Goal: Transaction & Acquisition: Book appointment/travel/reservation

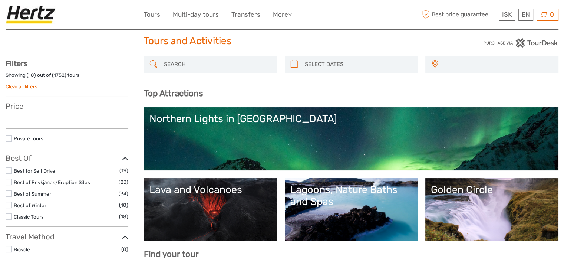
select select
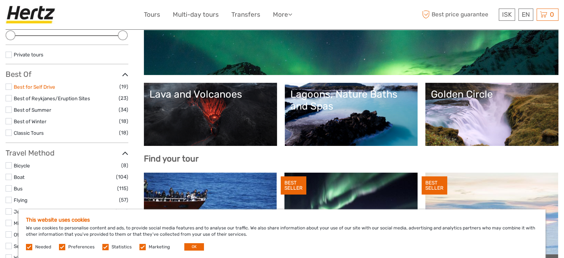
click at [44, 85] on link "Best for Self Drive" at bounding box center [35, 87] width 42 height 6
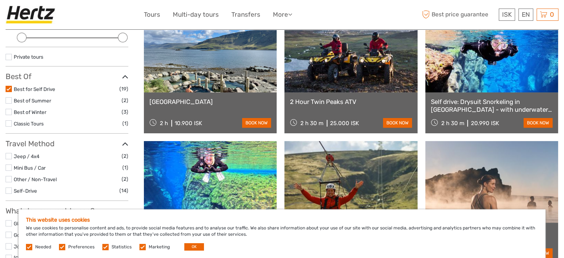
scroll to position [116, 0]
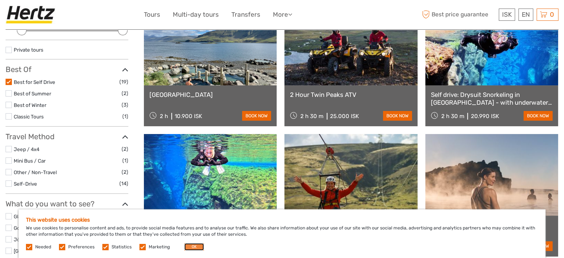
click at [187, 247] on button "OK" at bounding box center [194, 246] width 20 height 7
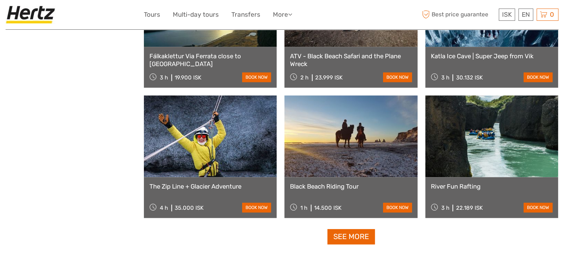
scroll to position [709, 0]
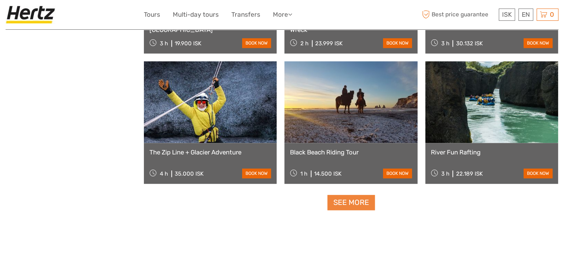
click at [352, 204] on link "See more" at bounding box center [350, 202] width 47 height 15
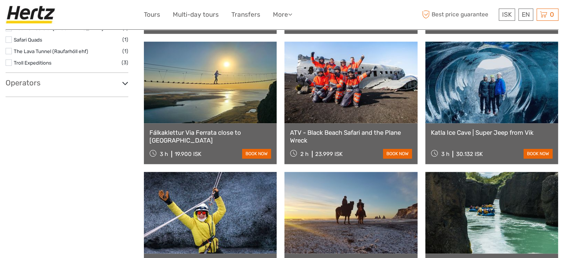
scroll to position [581, 0]
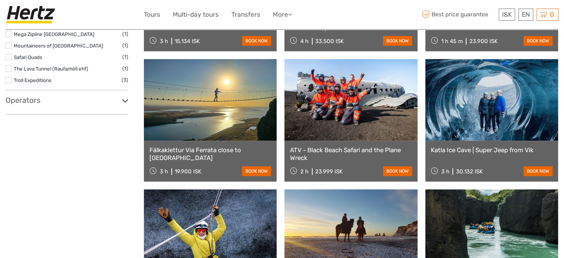
click at [481, 106] on link at bounding box center [491, 100] width 133 height 82
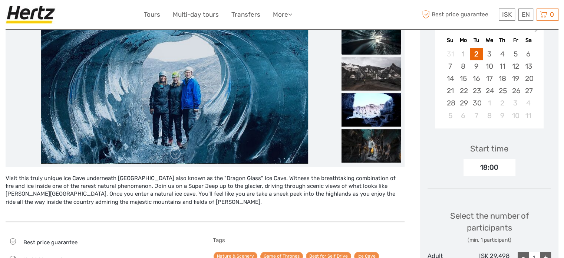
scroll to position [148, 0]
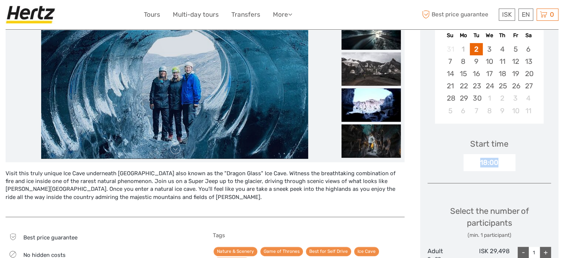
drag, startPoint x: 481, startPoint y: 162, endPoint x: 503, endPoint y: 162, distance: 21.9
click at [503, 162] on div "18:00" at bounding box center [489, 162] width 52 height 17
click at [445, 159] on div "Start time 18:00" at bounding box center [488, 149] width 123 height 43
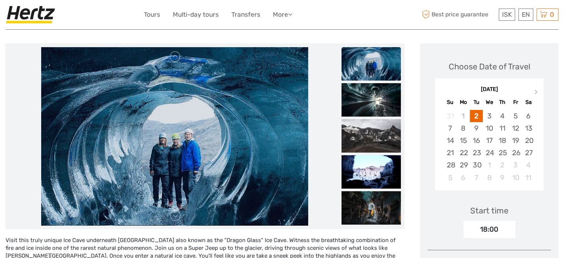
scroll to position [74, 0]
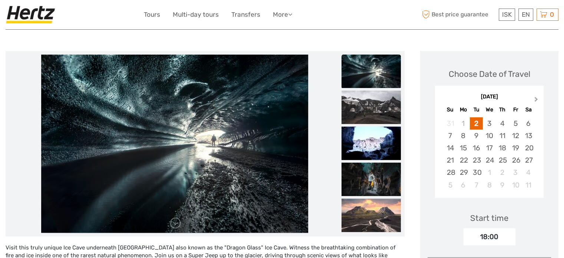
click at [536, 99] on span "Next Month" at bounding box center [536, 100] width 0 height 11
click at [478, 138] on div "4" at bounding box center [476, 135] width 13 height 12
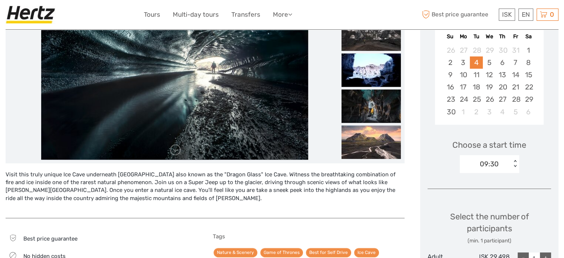
scroll to position [148, 0]
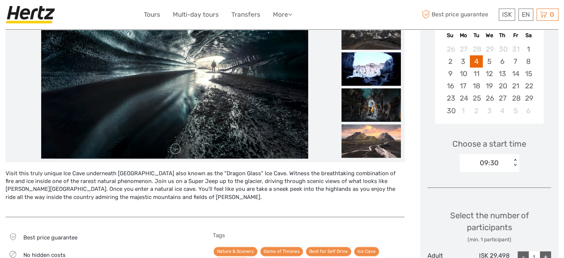
click at [503, 162] on div "09:30" at bounding box center [486, 162] width 52 height 11
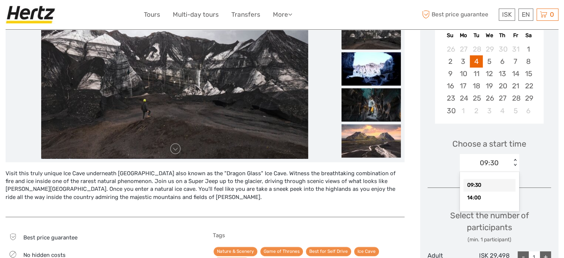
click at [450, 166] on div "Choose a start time option 09:30 selected, 1 of 2. 2 results available. Use Up …" at bounding box center [488, 151] width 123 height 47
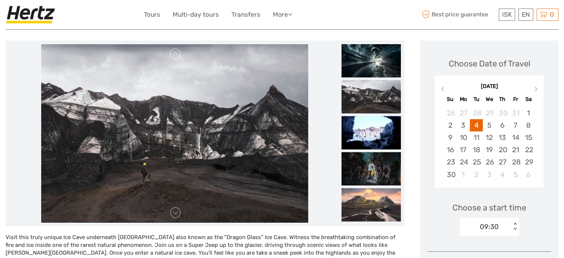
scroll to position [74, 0]
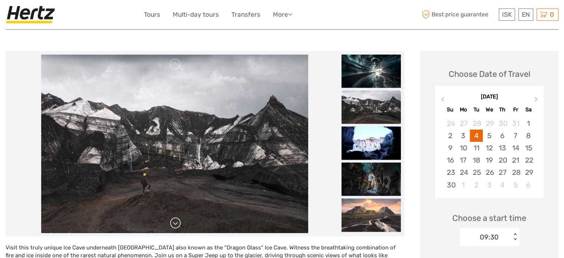
click at [178, 221] on link at bounding box center [175, 223] width 12 height 12
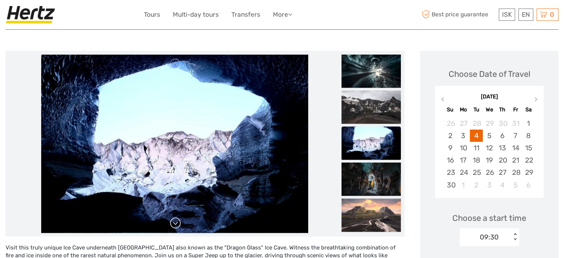
click at [178, 221] on link at bounding box center [175, 223] width 12 height 12
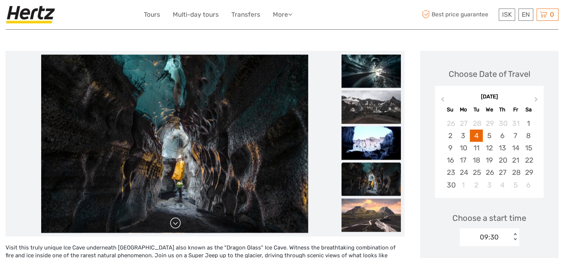
click at [178, 221] on link at bounding box center [175, 223] width 12 height 12
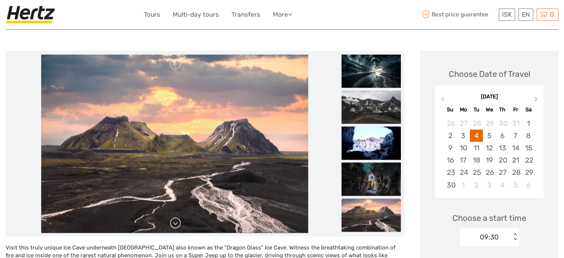
click at [178, 221] on link at bounding box center [175, 223] width 12 height 12
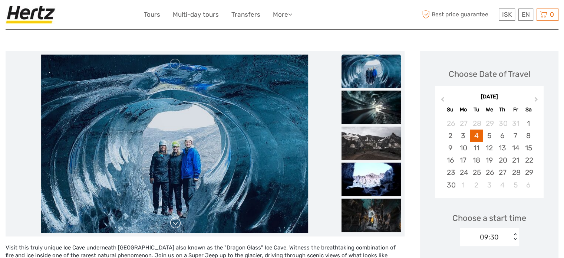
click at [178, 221] on link at bounding box center [175, 223] width 12 height 12
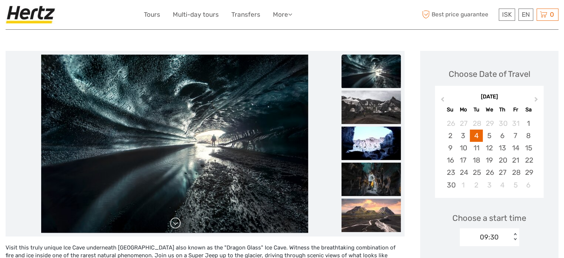
click at [178, 221] on link at bounding box center [175, 223] width 12 height 12
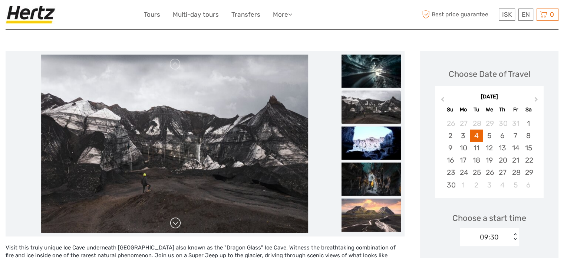
click at [178, 221] on link at bounding box center [175, 223] width 12 height 12
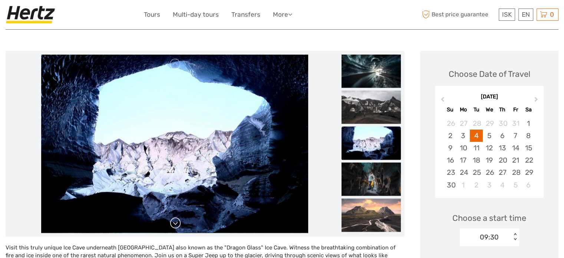
click at [178, 221] on link at bounding box center [175, 223] width 12 height 12
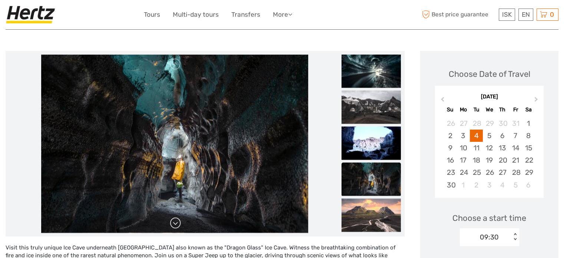
click at [178, 221] on link at bounding box center [175, 223] width 12 height 12
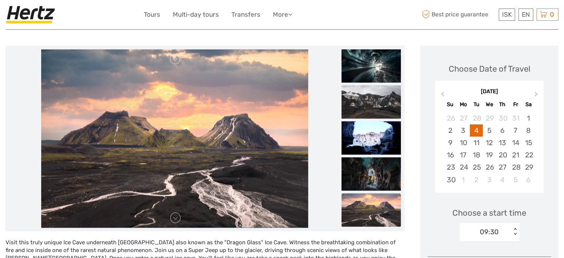
scroll to position [0, 0]
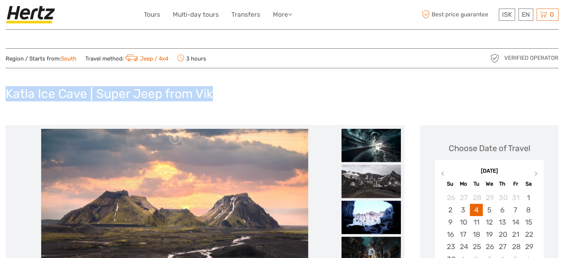
drag, startPoint x: 7, startPoint y: 93, endPoint x: 230, endPoint y: 102, distance: 222.5
click at [230, 102] on div "Katla Ice Cave | Super Jeep from Vik" at bounding box center [282, 96] width 553 height 27
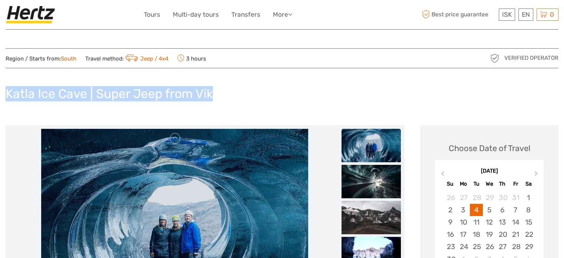
copy h1 "Katla Ice Cave | Super Jeep from Vik"
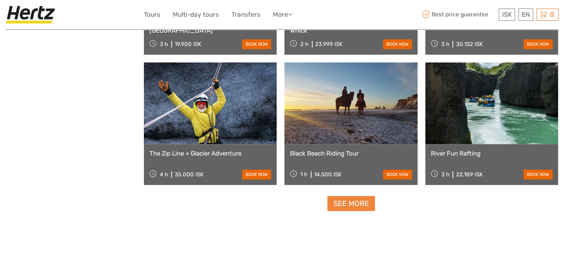
click at [359, 202] on link "See more" at bounding box center [350, 203] width 47 height 15
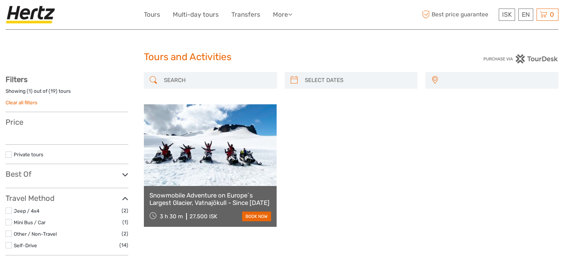
select select
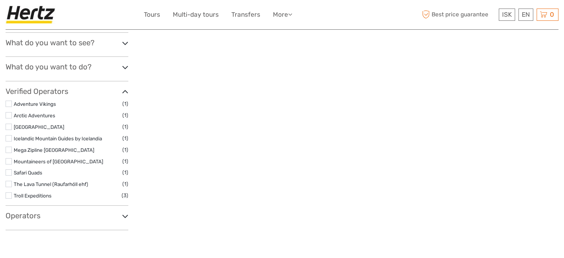
select select
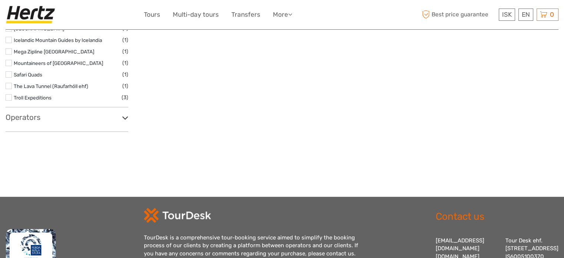
scroll to position [201, 0]
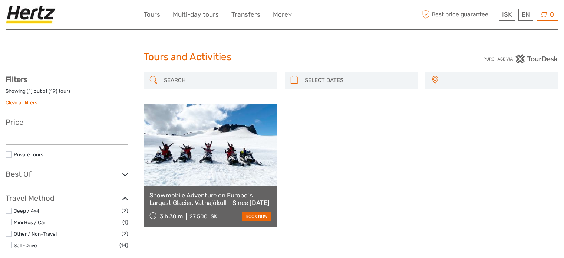
select select
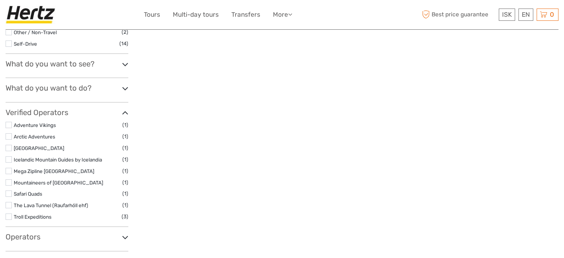
select select
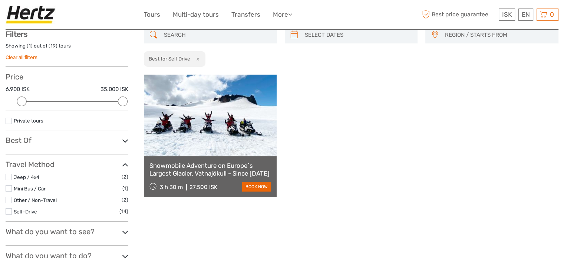
scroll to position [16, 0]
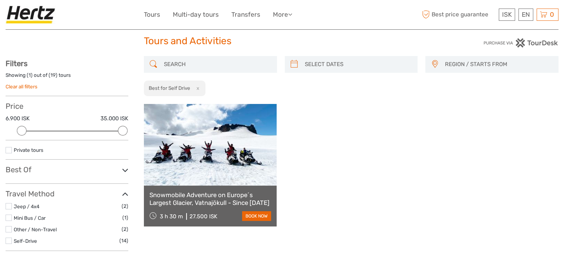
click at [199, 88] on button "x" at bounding box center [196, 88] width 10 height 8
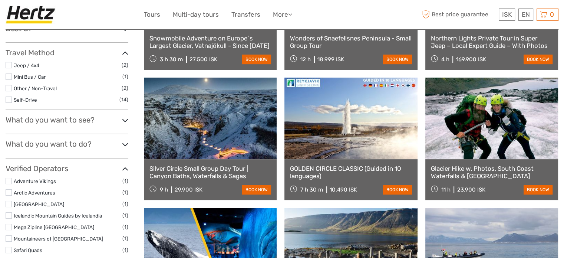
scroll to position [148, 0]
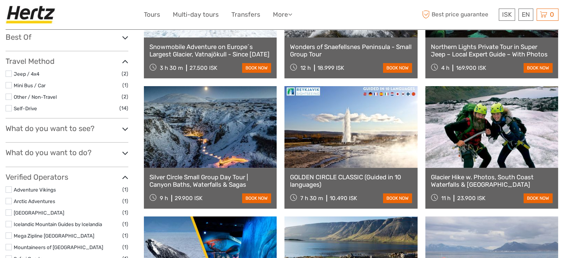
click at [510, 117] on link at bounding box center [491, 127] width 133 height 82
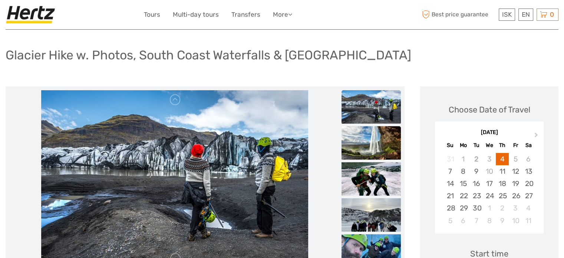
scroll to position [37, 0]
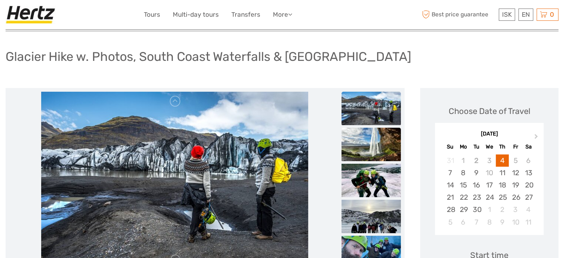
click at [380, 147] on img at bounding box center [370, 143] width 59 height 33
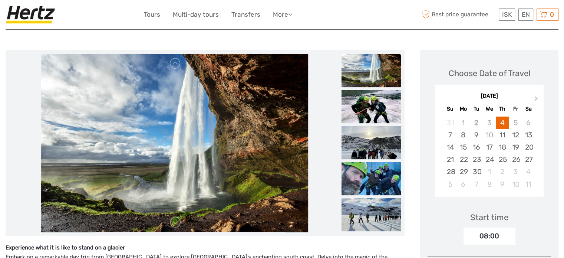
scroll to position [74, 0]
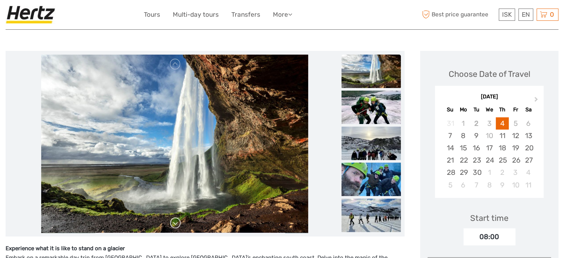
click at [175, 224] on link at bounding box center [175, 223] width 12 height 12
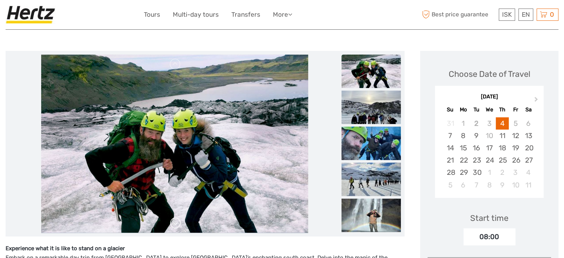
click at [175, 224] on link at bounding box center [175, 223] width 12 height 12
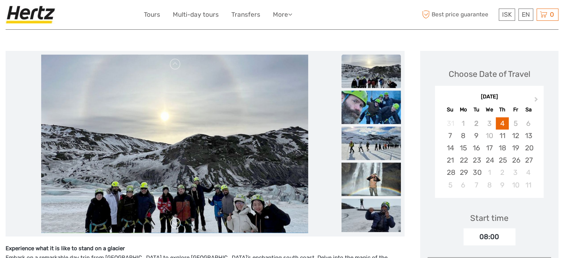
click at [173, 224] on link at bounding box center [175, 223] width 12 height 12
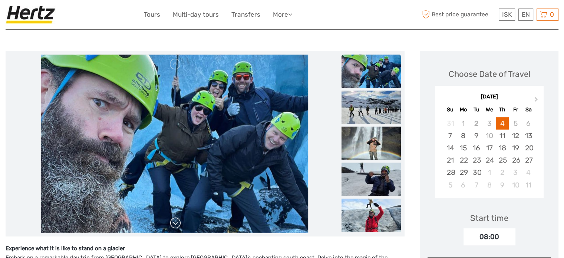
click at [173, 224] on link at bounding box center [175, 223] width 12 height 12
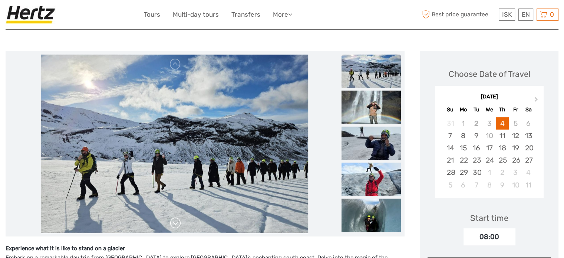
click at [173, 224] on link at bounding box center [175, 223] width 12 height 12
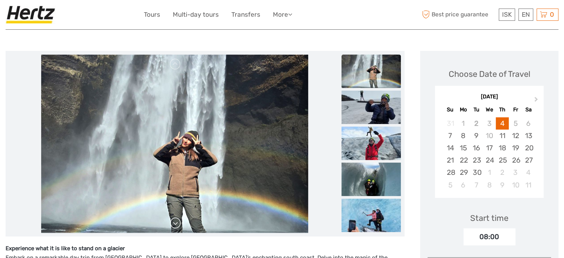
click at [173, 224] on link at bounding box center [175, 223] width 12 height 12
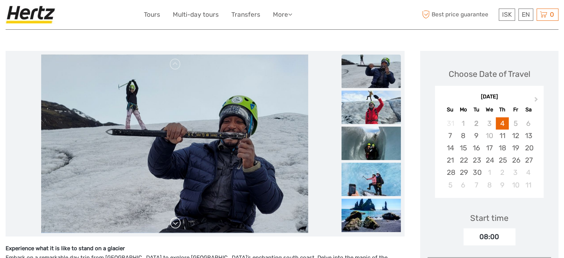
click at [173, 224] on link at bounding box center [175, 223] width 12 height 12
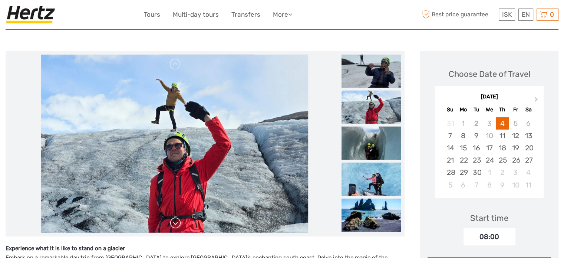
click at [173, 224] on link at bounding box center [175, 223] width 12 height 12
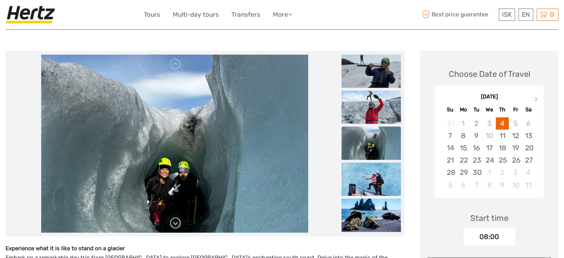
click at [173, 224] on link at bounding box center [175, 223] width 12 height 12
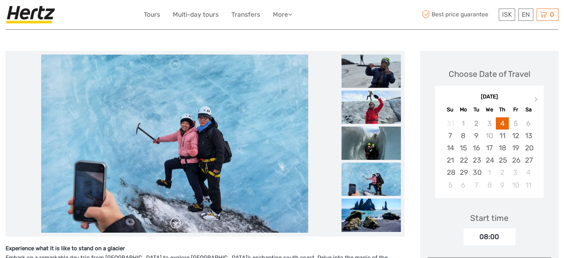
click at [173, 224] on link at bounding box center [175, 223] width 12 height 12
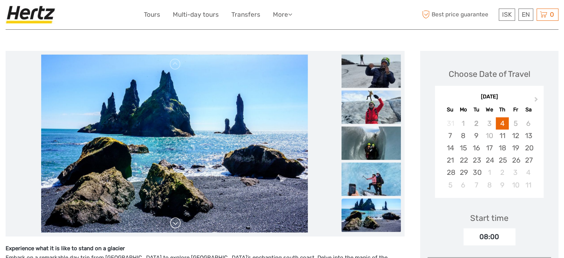
click at [173, 224] on link at bounding box center [175, 223] width 12 height 12
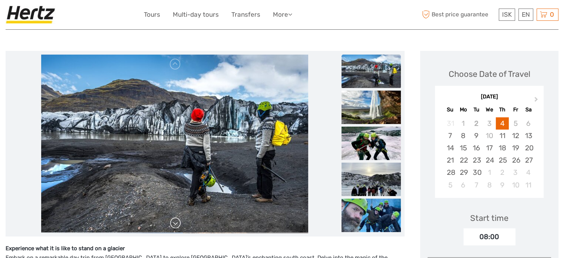
click at [173, 224] on link at bounding box center [175, 223] width 12 height 12
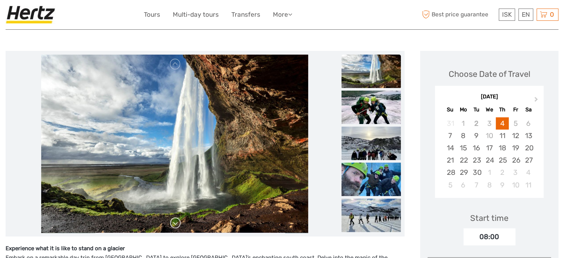
click at [173, 224] on link at bounding box center [175, 223] width 12 height 12
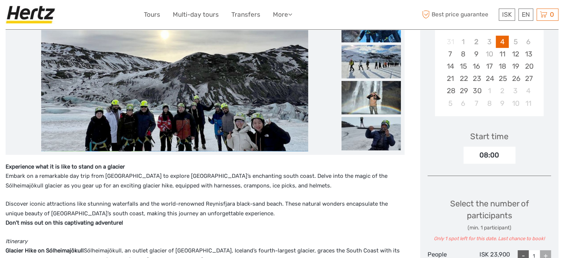
scroll to position [185, 0]
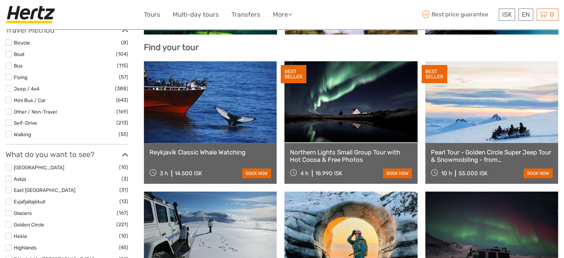
scroll to position [234, 0]
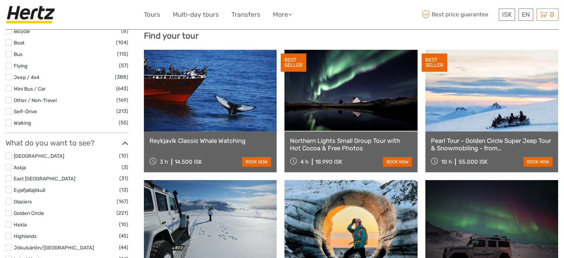
select select
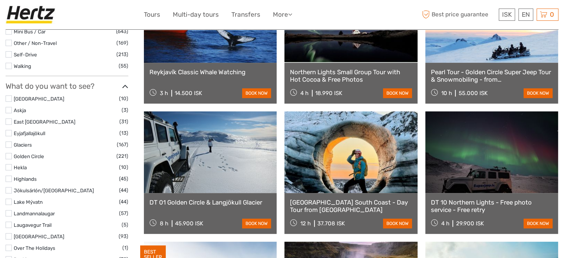
scroll to position [308, 0]
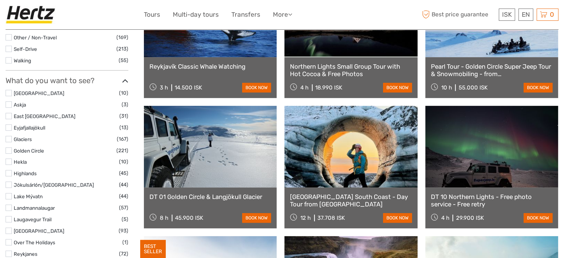
click at [345, 157] on link at bounding box center [350, 147] width 133 height 82
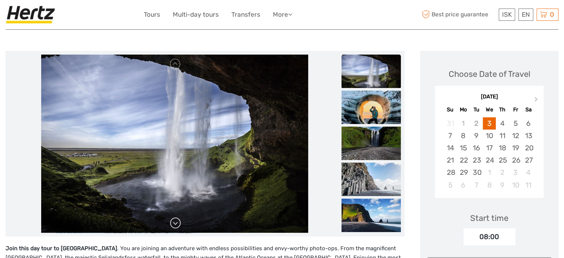
click at [177, 223] on link at bounding box center [175, 223] width 12 height 12
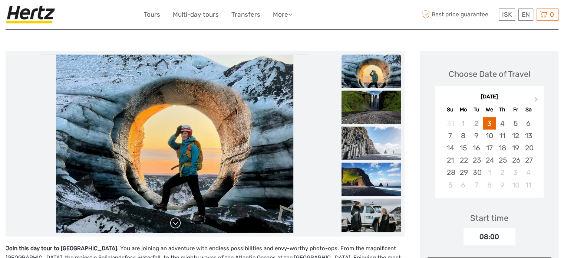
click at [176, 222] on link at bounding box center [175, 223] width 12 height 12
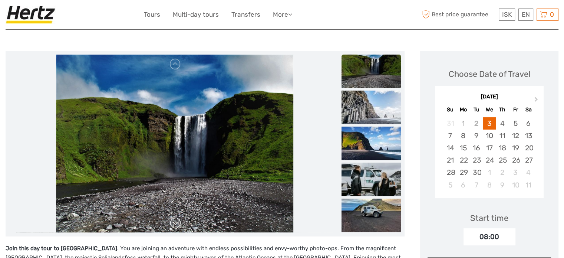
click at [176, 222] on link at bounding box center [175, 223] width 12 height 12
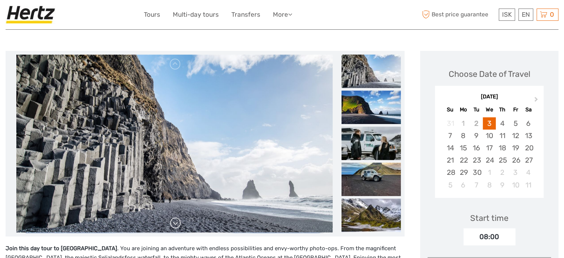
click at [175, 222] on link at bounding box center [175, 223] width 12 height 12
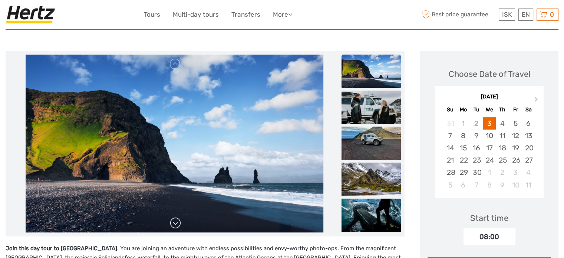
click at [172, 222] on link at bounding box center [175, 223] width 12 height 12
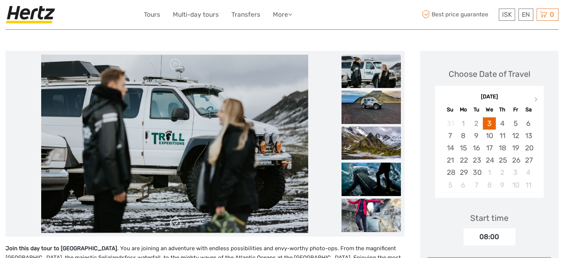
click at [172, 222] on link at bounding box center [175, 223] width 12 height 12
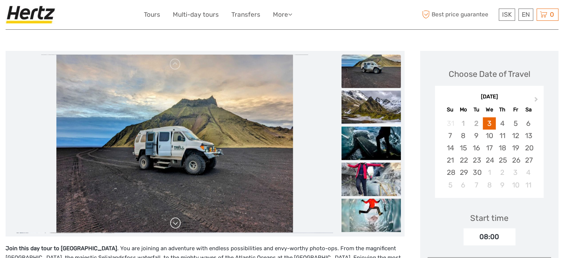
click at [172, 222] on link at bounding box center [175, 223] width 12 height 12
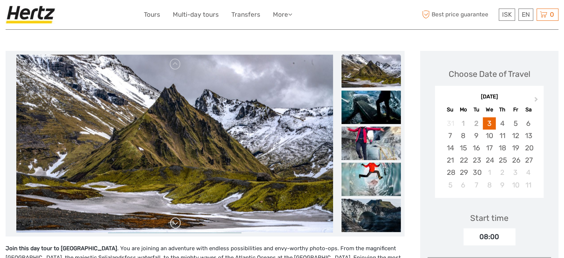
click at [170, 222] on link at bounding box center [175, 223] width 12 height 12
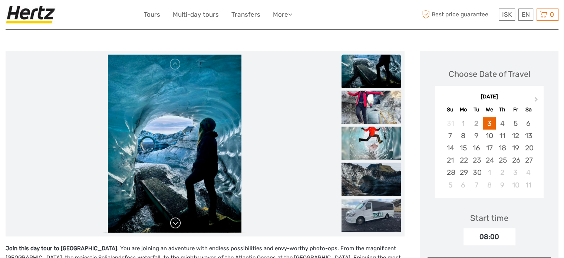
click at [170, 222] on link at bounding box center [175, 223] width 12 height 12
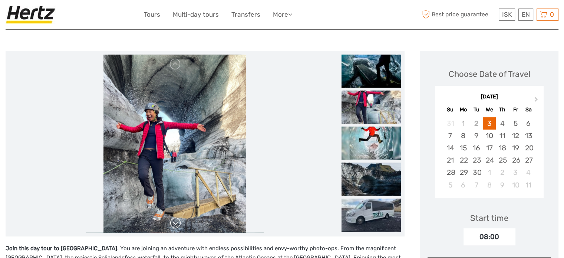
click at [172, 224] on link at bounding box center [175, 223] width 12 height 12
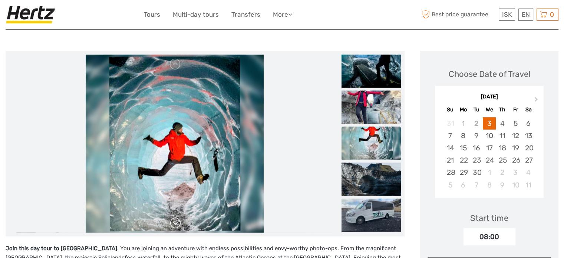
click at [172, 223] on link at bounding box center [175, 223] width 12 height 12
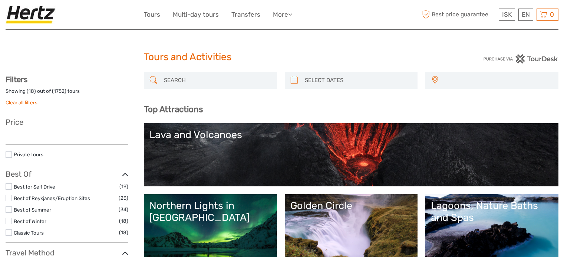
select select
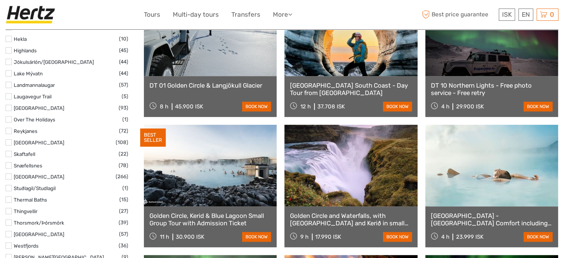
select select
